Goal: Information Seeking & Learning: Learn about a topic

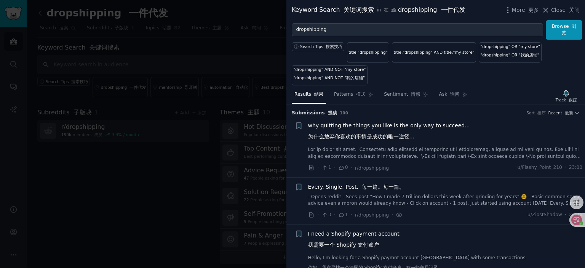
click at [378, 125] on span "why quitting the things you like is the only way to succeed... 为什么放弃你喜欢的事情是成功的唯…" at bounding box center [389, 132] width 162 height 22
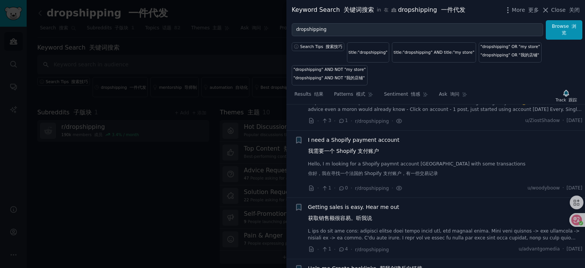
scroll to position [659, 0]
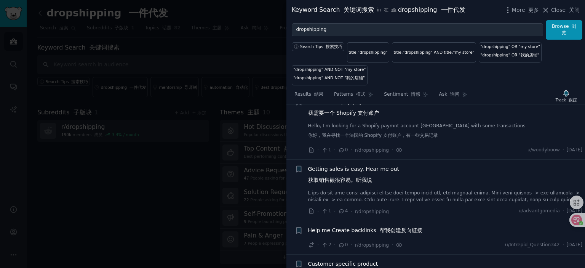
click at [356, 167] on span "Getting sales is easy. Hear me out 获取销售额很容易。听我说" at bounding box center [353, 176] width 91 height 22
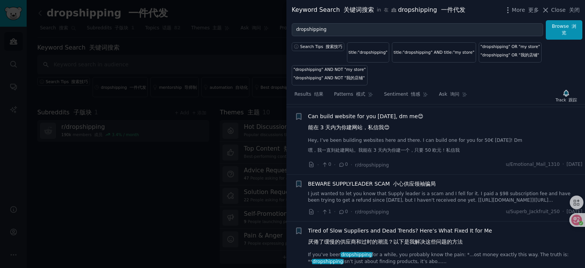
scroll to position [1069, 0]
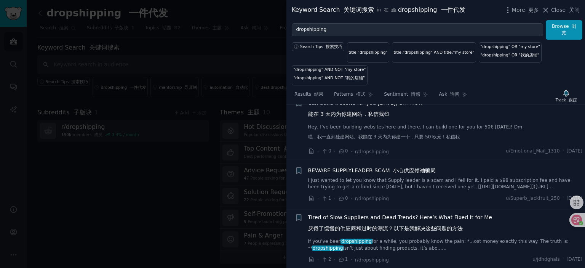
click at [406, 167] on font "小心供应领袖骗局" at bounding box center [414, 170] width 43 height 6
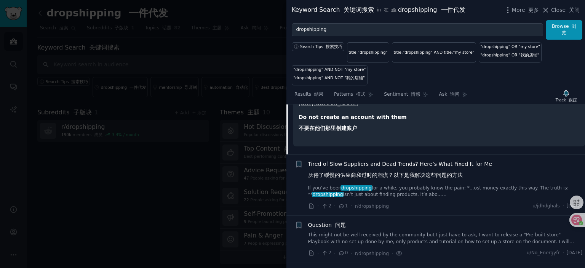
scroll to position [821, 0]
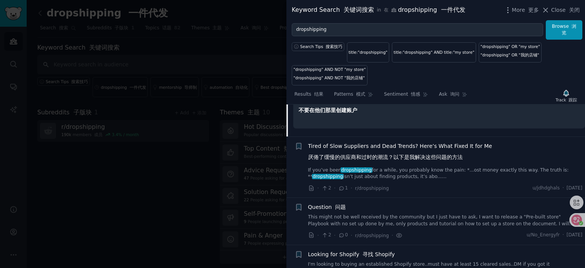
click at [382, 142] on span "Tired of Slow Suppliers and Dead Trends? Here’s What Fixed It for Me 厌倦了缓慢的供应商和…" at bounding box center [400, 153] width 184 height 22
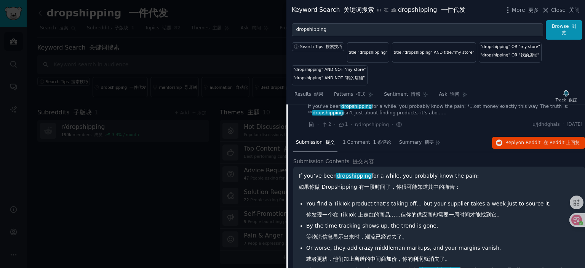
scroll to position [715, 0]
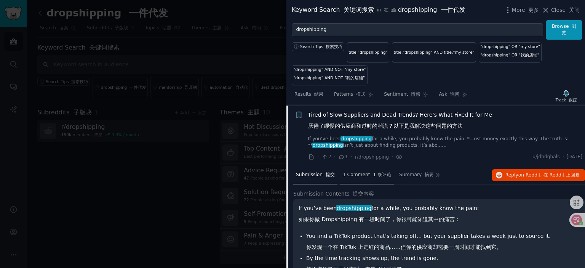
click at [363, 172] on span "1 Comment 1 条评论" at bounding box center [367, 174] width 48 height 7
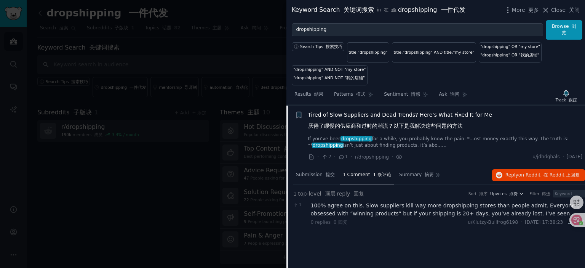
click at [430, 207] on div "100% agree on this. Slow suppliers kill way more dropshipping stores than peopl…" at bounding box center [448, 209] width 275 height 16
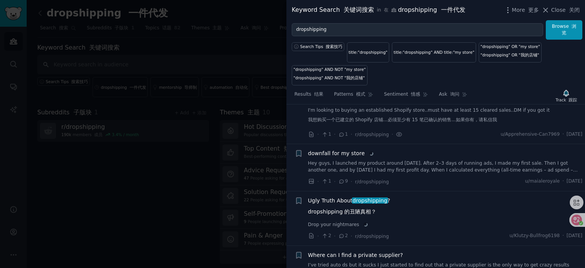
scroll to position [982, 0]
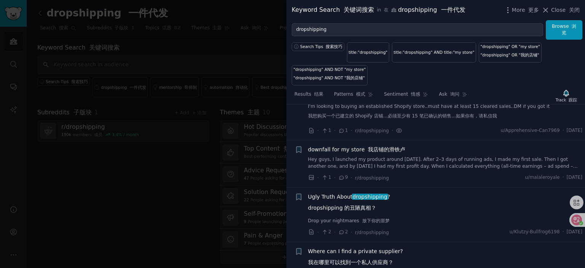
click at [340, 145] on span "downfall for my store 我店铺的滑铁卢" at bounding box center [356, 149] width 97 height 8
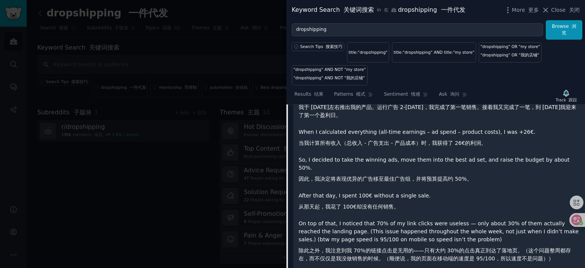
scroll to position [914, 0]
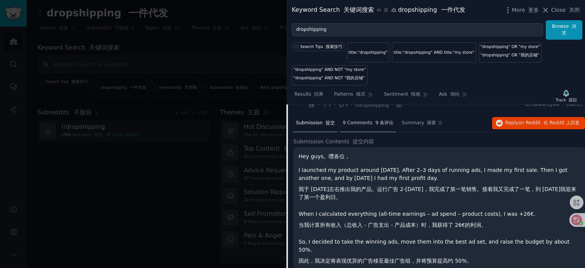
click at [358, 123] on span "9 Comments 9 条评论" at bounding box center [368, 123] width 51 height 7
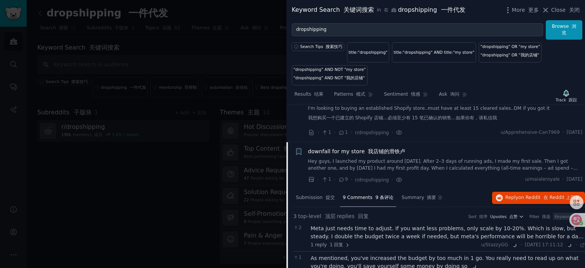
scroll to position [838, 0]
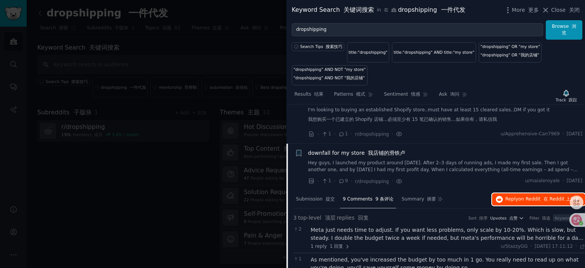
click at [526, 199] on span "on Reddit" at bounding box center [529, 198] width 22 height 5
